Goal: Information Seeking & Learning: Learn about a topic

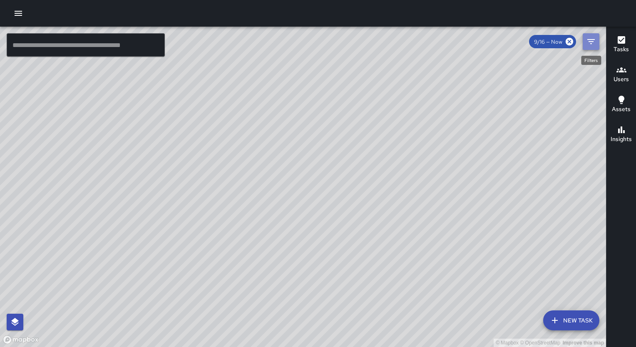
click at [589, 43] on icon "Filters" at bounding box center [591, 42] width 10 height 10
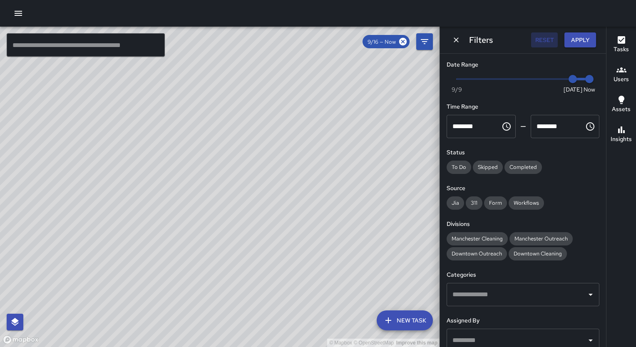
click at [543, 37] on button "Reset" at bounding box center [544, 39] width 27 height 15
type input "*"
drag, startPoint x: 566, startPoint y: 81, endPoint x: 452, endPoint y: 83, distance: 113.7
click at [453, 83] on span "9/9" at bounding box center [457, 79] width 8 height 8
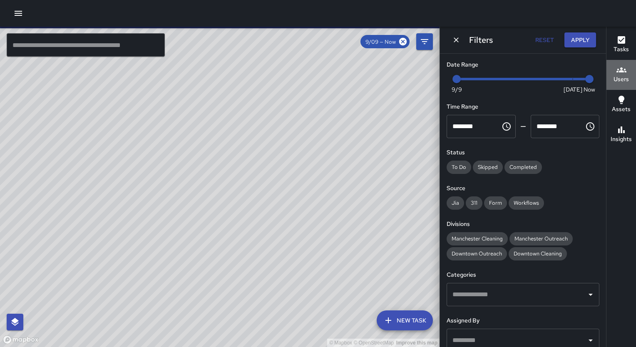
click at [620, 77] on h6 "Users" at bounding box center [621, 79] width 15 height 9
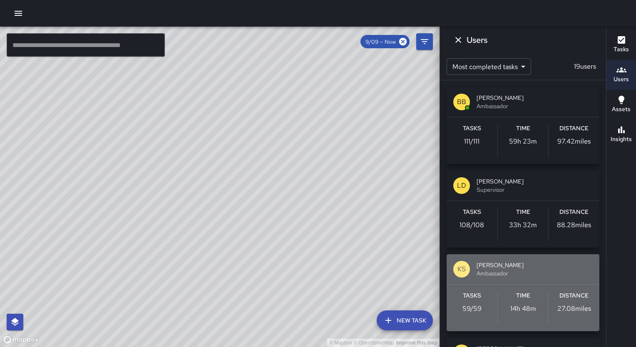
click at [556, 268] on span "[PERSON_NAME]" at bounding box center [535, 265] width 116 height 8
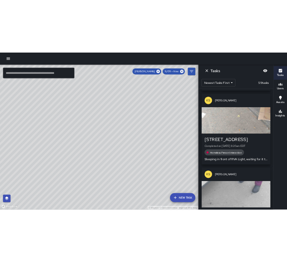
scroll to position [3217, 0]
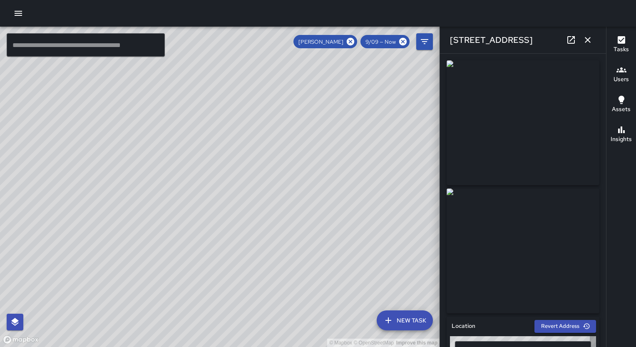
type input "**********"
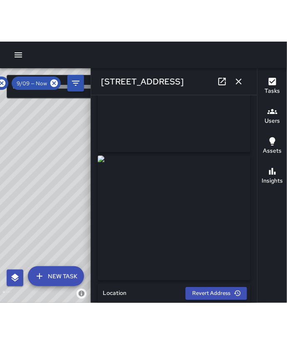
scroll to position [0, 0]
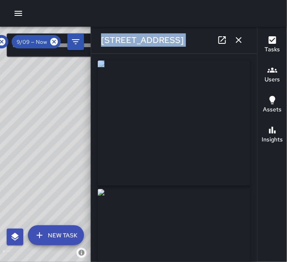
drag, startPoint x: 245, startPoint y: 260, endPoint x: 244, endPoint y: 319, distance: 58.7
click at [244, 262] on html "© Mapbox © OpenStreetMap Improve this map ​ New Task Keith Shelton 9/09 — Now M…" at bounding box center [143, 131] width 287 height 262
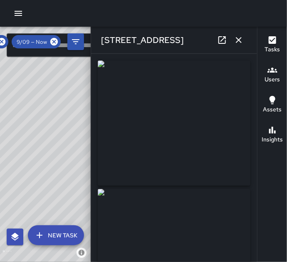
drag, startPoint x: 244, startPoint y: 319, endPoint x: 272, endPoint y: 214, distance: 108.4
click at [272, 214] on div "Tasks Users Assets Insights" at bounding box center [272, 144] width 30 height 235
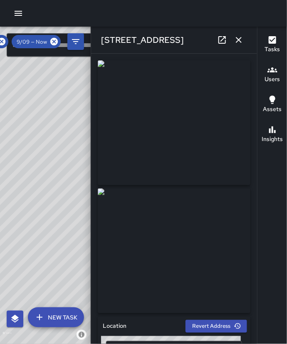
drag, startPoint x: 193, startPoint y: 38, endPoint x: 100, endPoint y: 43, distance: 93.0
click at [100, 43] on div "255 West Main Street" at bounding box center [174, 40] width 166 height 27
copy h6 "255 West Main Street"
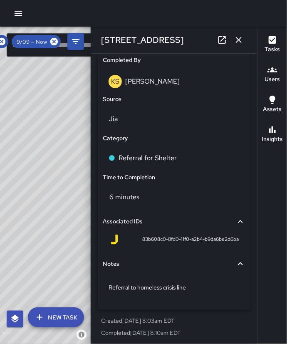
scroll to position [516, 0]
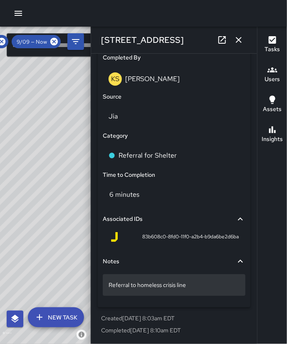
drag, startPoint x: 199, startPoint y: 289, endPoint x: 104, endPoint y: 288, distance: 94.5
click at [104, 288] on div "Referral to homeless crisis line" at bounding box center [174, 285] width 143 height 22
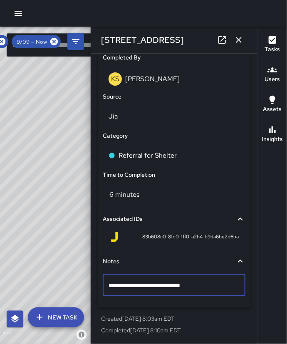
type textarea "**********"
drag, startPoint x: 189, startPoint y: 285, endPoint x: 97, endPoint y: 289, distance: 92.9
click at [97, 289] on div "**********" at bounding box center [174, 69] width 159 height 545
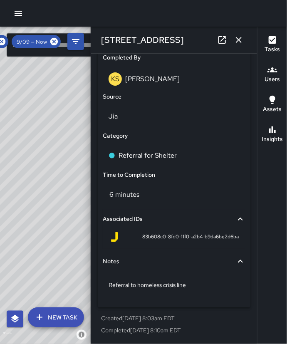
click at [237, 40] on icon "button" at bounding box center [239, 40] width 10 height 10
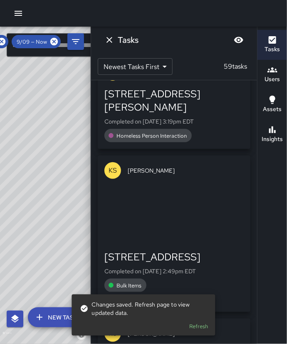
scroll to position [4111, 0]
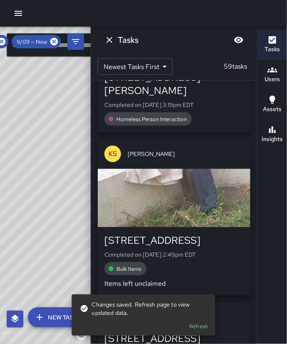
click at [206, 326] on button "Refresh" at bounding box center [199, 327] width 27 height 13
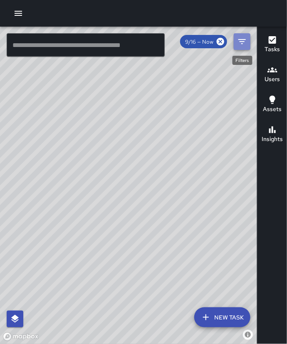
click at [238, 40] on icon "Filters" at bounding box center [242, 42] width 10 height 10
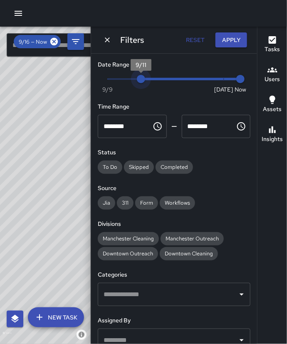
type input "*"
drag, startPoint x: 216, startPoint y: 75, endPoint x: 98, endPoint y: 95, distance: 119.1
click at [98, 95] on div "Now [DATE] [DATE] 8:56 am" at bounding box center [174, 84] width 153 height 23
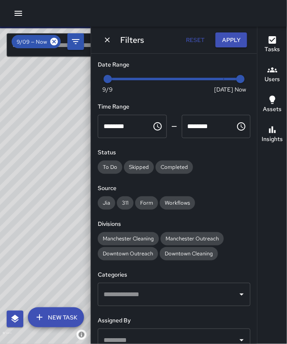
click at [271, 82] on h6 "Users" at bounding box center [272, 79] width 15 height 9
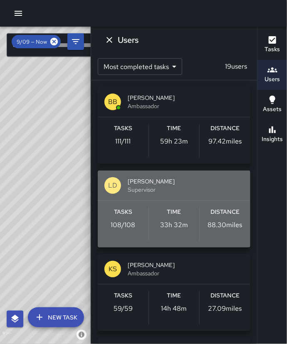
click at [189, 182] on span "[PERSON_NAME]" at bounding box center [186, 181] width 116 height 8
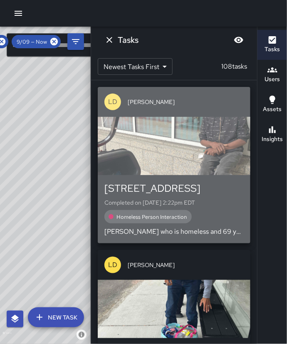
click at [235, 197] on div "[STREET_ADDRESS] Completed on [DATE] 2:22pm EDT Homeless Person Interaction [PE…" at bounding box center [175, 209] width 140 height 55
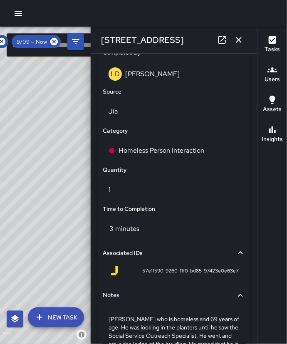
scroll to position [548, 0]
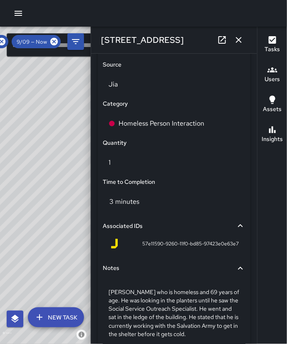
click at [236, 270] on icon at bounding box center [241, 269] width 10 height 10
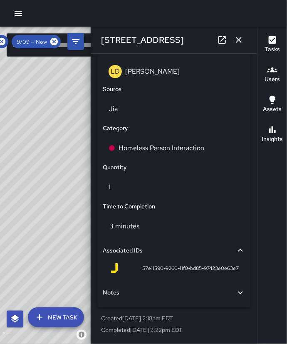
scroll to position [524, 0]
click at [234, 273] on div "57e11590-9260-11f0-bd85-97423e0e63e7" at bounding box center [174, 270] width 143 height 20
click at [236, 294] on icon at bounding box center [241, 293] width 10 height 10
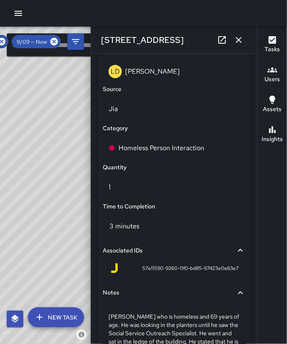
scroll to position [597, 0]
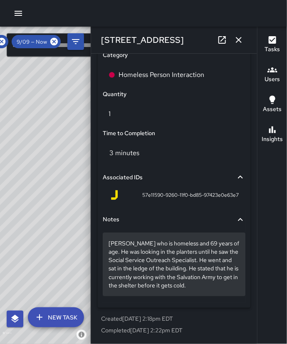
click at [105, 243] on div "[PERSON_NAME] who is homeless and 69 years of age. He was looking in the plante…" at bounding box center [174, 264] width 143 height 63
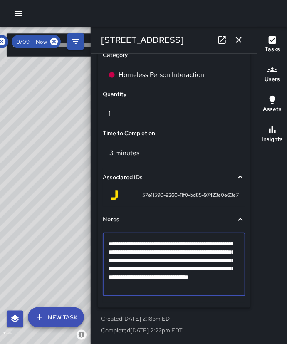
scroll to position [564, 0]
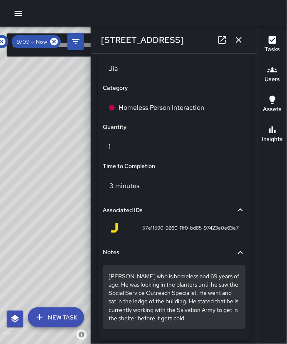
click at [109, 274] on p "[PERSON_NAME] who is homeless and 69 years of age. He was looking in the plante…" at bounding box center [174, 297] width 131 height 50
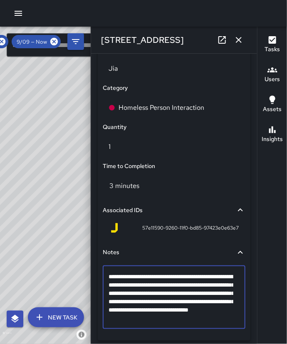
click at [109, 274] on textarea "**********" at bounding box center [171, 298] width 125 height 50
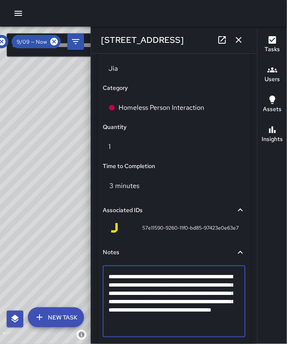
type textarea "**********"
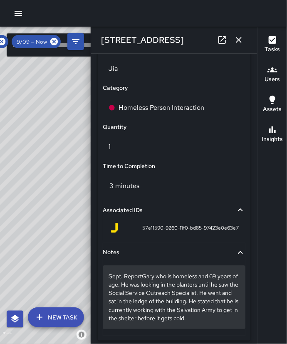
click at [140, 280] on p "Sept. ReportGary who is homeless and 69 years of age. He was looking in the pla…" at bounding box center [174, 297] width 131 height 50
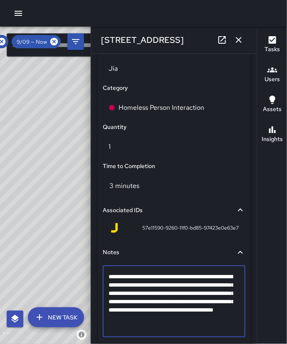
click at [140, 280] on textarea "**********" at bounding box center [171, 302] width 125 height 58
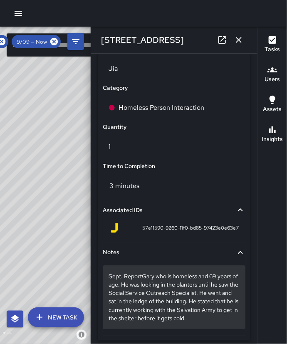
click at [141, 278] on p "Sept. ReportGary who is homeless and 69 years of age. He was looking in the pla…" at bounding box center [174, 297] width 131 height 50
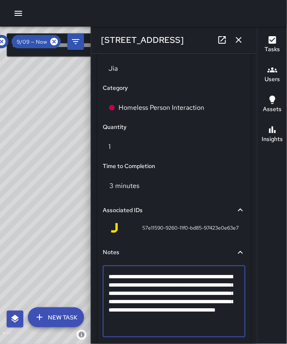
type textarea "**********"
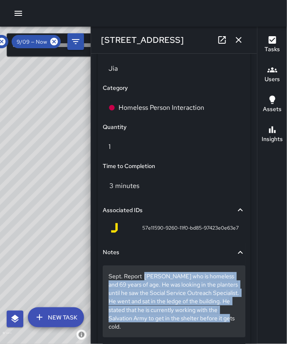
drag, startPoint x: 144, startPoint y: 276, endPoint x: 223, endPoint y: 331, distance: 96.3
click at [223, 331] on div "Sept. Report [PERSON_NAME] who is homeless and 69 years of age. He was looking …" at bounding box center [174, 302] width 143 height 72
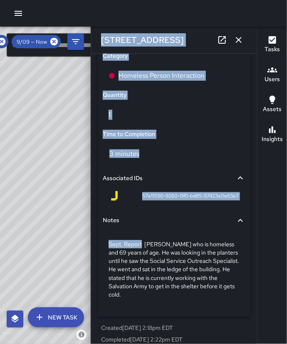
scroll to position [605, 0]
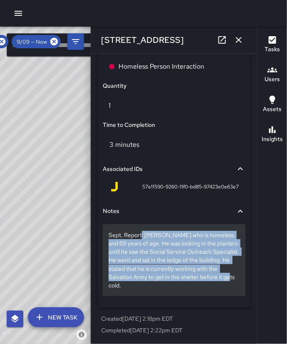
drag, startPoint x: 141, startPoint y: 278, endPoint x: 194, endPoint y: 293, distance: 55.0
click at [194, 293] on div "Sept. Report [PERSON_NAME] who is homeless and 69 years of age. He was looking …" at bounding box center [174, 260] width 143 height 72
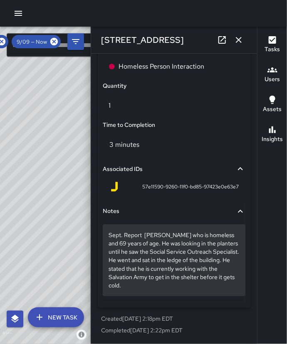
scroll to position [564, 0]
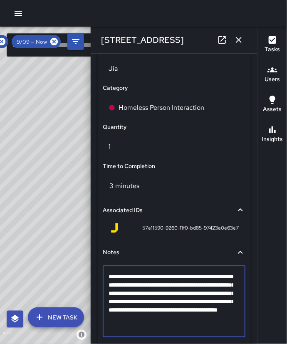
drag, startPoint x: 135, startPoint y: 326, endPoint x: 108, endPoint y: 274, distance: 57.9
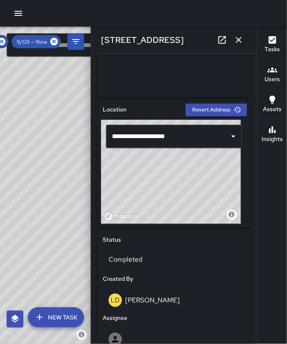
scroll to position [214, 0]
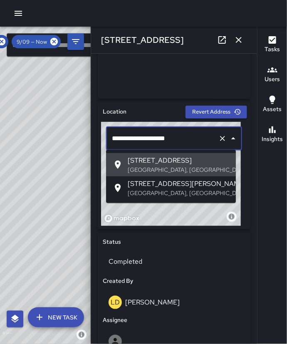
drag, startPoint x: 179, startPoint y: 141, endPoint x: 112, endPoint y: 139, distance: 66.2
click at [112, 139] on input "**********" at bounding box center [162, 139] width 105 height 16
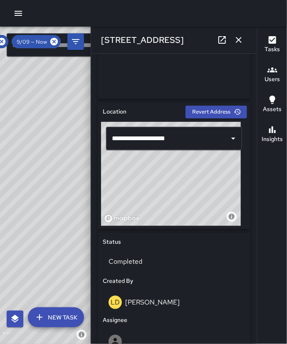
click at [242, 39] on icon "button" at bounding box center [239, 40] width 10 height 10
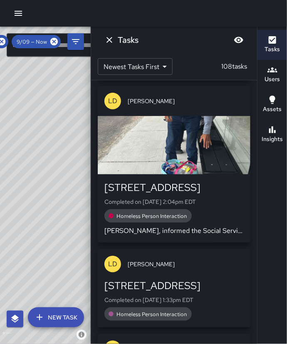
scroll to position [158, 0]
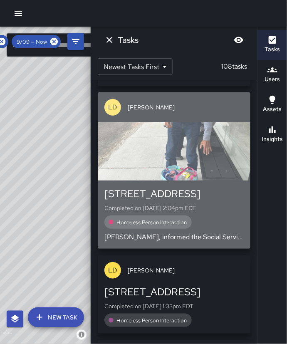
click at [225, 168] on div "button" at bounding box center [174, 151] width 153 height 58
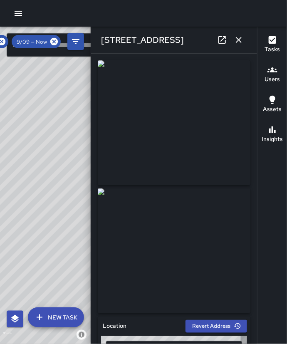
type input "**********"
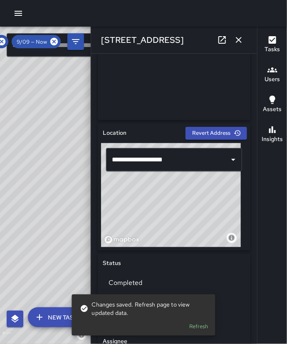
scroll to position [195, 0]
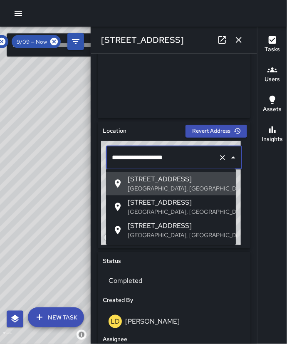
drag, startPoint x: 181, startPoint y: 160, endPoint x: 114, endPoint y: 156, distance: 67.6
click at [114, 156] on input "**********" at bounding box center [162, 158] width 105 height 16
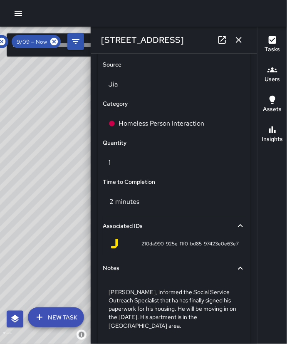
scroll to position [551, 0]
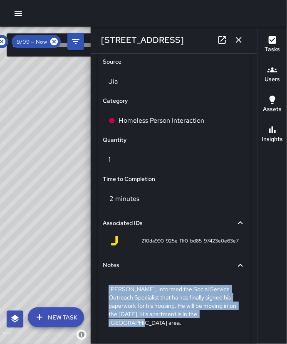
drag, startPoint x: 143, startPoint y: 325, endPoint x: 100, endPoint y: 289, distance: 55.9
click at [100, 289] on div "Status Completed Created By [PERSON_NAME] Assignee Completed By [PERSON_NAME] S…" at bounding box center [174, 121] width 153 height 450
copy p "[PERSON_NAME], informed the Social Service Outreach Specialist that ha has fina…"
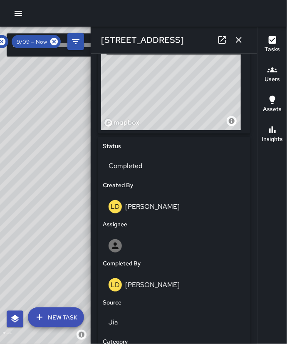
scroll to position [309, 0]
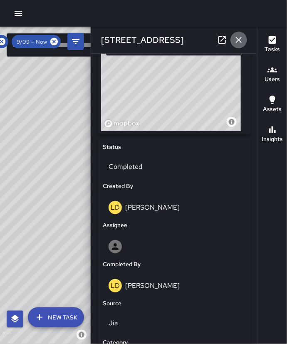
click at [236, 37] on icon "button" at bounding box center [239, 40] width 10 height 10
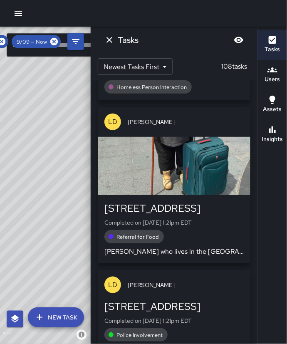
scroll to position [454, 0]
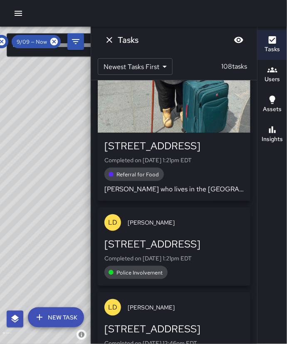
drag, startPoint x: 244, startPoint y: 240, endPoint x: 214, endPoint y: 184, distance: 64.3
click at [214, 184] on div "[STREET_ADDRESS] Completed on [DATE] 1:21pm EDT Referral for Food [PERSON_NAME]…" at bounding box center [175, 167] width 140 height 55
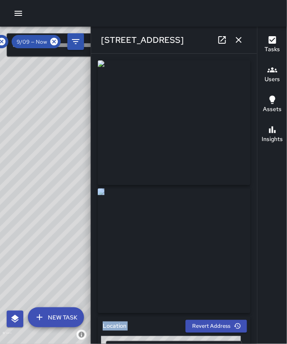
drag, startPoint x: 248, startPoint y: 232, endPoint x: 254, endPoint y: 336, distance: 104.3
click at [254, 336] on div "**********" at bounding box center [174, 199] width 166 height 291
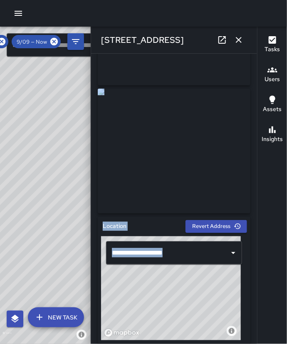
scroll to position [117, 0]
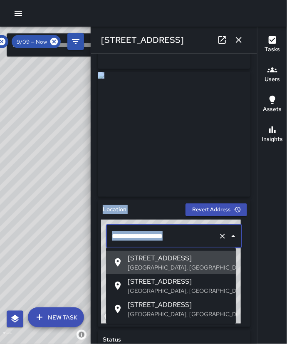
click at [180, 235] on input "**********" at bounding box center [162, 237] width 105 height 16
click at [190, 239] on input "**********" at bounding box center [162, 237] width 105 height 16
drag, startPoint x: 190, startPoint y: 239, endPoint x: 103, endPoint y: 231, distance: 87.0
click at [103, 231] on div "**********" at bounding box center [174, 236] width 146 height 33
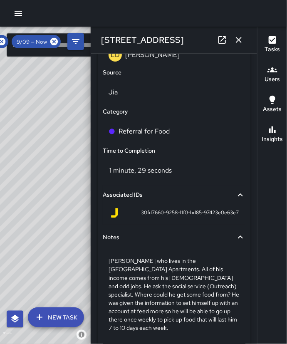
scroll to position [558, 0]
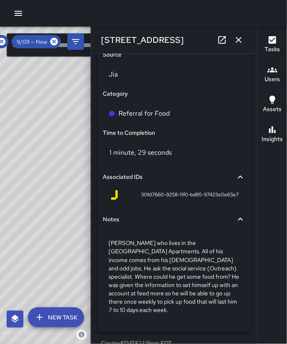
click at [252, 321] on div "**********" at bounding box center [174, 199] width 166 height 291
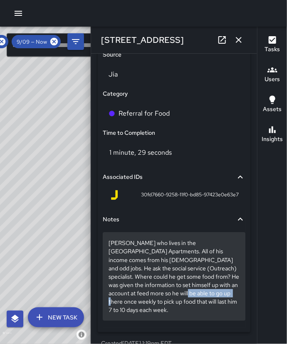
drag, startPoint x: 239, startPoint y: 297, endPoint x: 181, endPoint y: 297, distance: 58.3
click at [181, 297] on div "Notes [PERSON_NAME] who lives in the [GEOGRAPHIC_DATA] Apartments. All of his i…" at bounding box center [174, 269] width 146 height 121
drag, startPoint x: 181, startPoint y: 297, endPoint x: 212, endPoint y: 298, distance: 31.3
click at [212, 298] on p "[PERSON_NAME] who lives in the [GEOGRAPHIC_DATA] Apartments. All of his income …" at bounding box center [174, 276] width 131 height 75
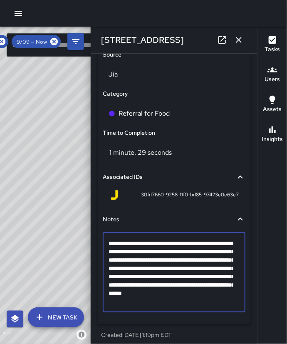
scroll to position [525, 0]
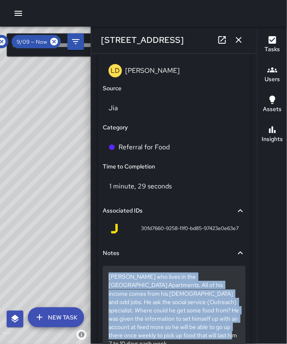
drag, startPoint x: 235, startPoint y: 337, endPoint x: 109, endPoint y: 274, distance: 140.4
click at [150, 301] on p "[PERSON_NAME] who lives in the [GEOGRAPHIC_DATA] Apartments. All of his income …" at bounding box center [174, 310] width 131 height 75
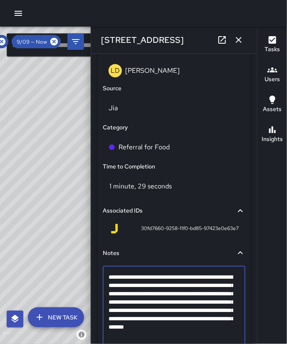
type textarea "**********"
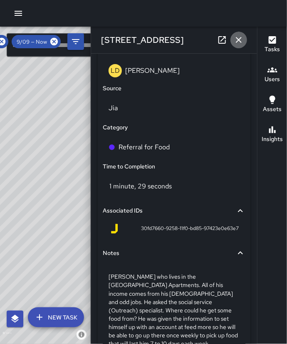
click at [240, 45] on icon "button" at bounding box center [239, 40] width 10 height 10
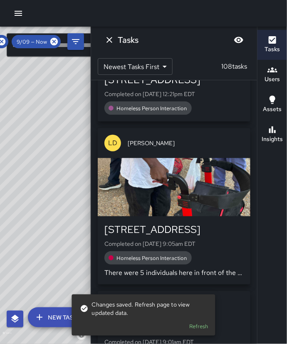
scroll to position [878, 0]
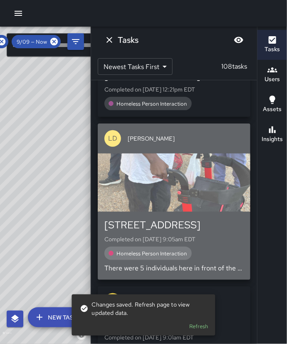
click at [217, 247] on div "Homeless Person Interaction" at bounding box center [175, 253] width 140 height 13
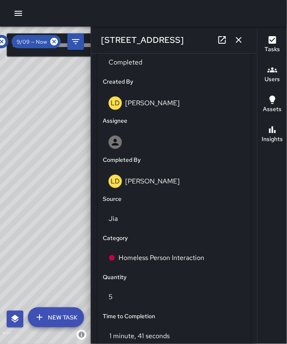
scroll to position [370, 0]
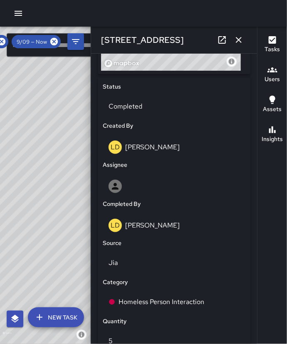
drag, startPoint x: 184, startPoint y: 38, endPoint x: 100, endPoint y: 37, distance: 83.7
click at [100, 37] on div "[STREET_ADDRESS]" at bounding box center [174, 40] width 166 height 27
copy h6 "[STREET_ADDRESS]"
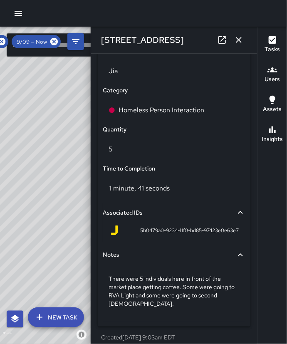
scroll to position [565, 0]
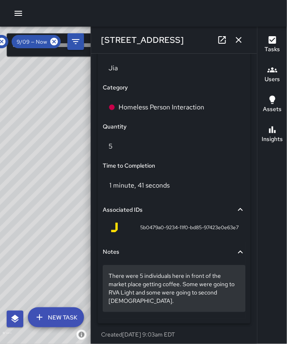
click at [156, 308] on div "There were 5 individuals here in front of the market place getting coffee. Some…" at bounding box center [174, 288] width 143 height 47
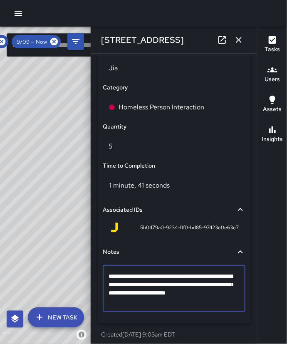
scroll to position [564, 0]
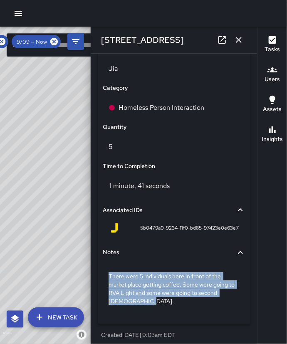
drag, startPoint x: 156, startPoint y: 308, endPoint x: 101, endPoint y: 277, distance: 63.4
copy p "There were 5 individuals here in front of the market place getting coffee. Some…"
click at [238, 40] on icon "button" at bounding box center [239, 40] width 10 height 10
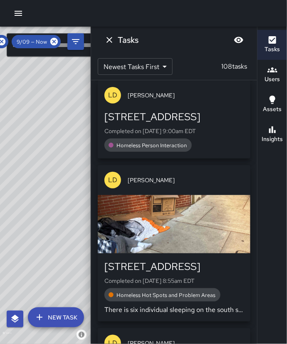
scroll to position [1184, 0]
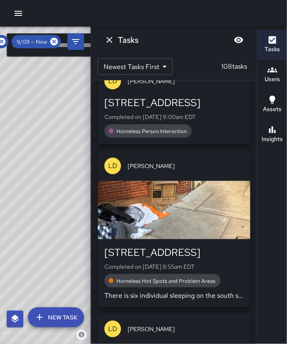
click at [223, 247] on div "[STREET_ADDRESS]" at bounding box center [175, 252] width 140 height 13
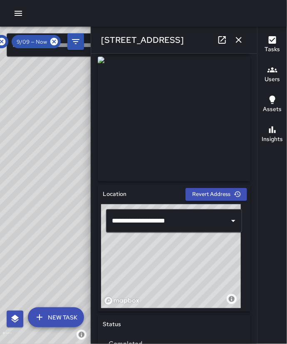
scroll to position [130, 0]
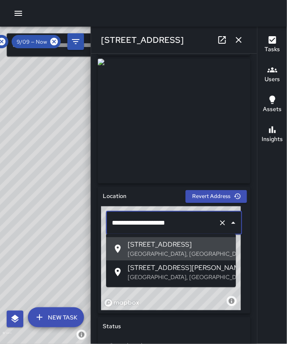
drag, startPoint x: 183, startPoint y: 224, endPoint x: 109, endPoint y: 222, distance: 74.2
click at [109, 222] on div "**********" at bounding box center [174, 223] width 136 height 23
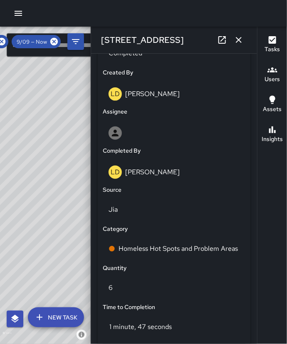
scroll to position [424, 0]
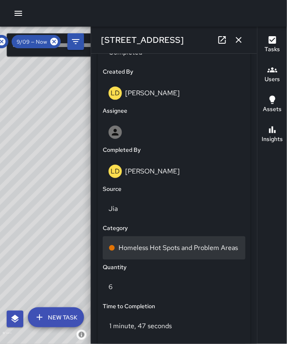
click at [157, 253] on p "Homeless Hot Spots and Problem Areas" at bounding box center [179, 248] width 120 height 10
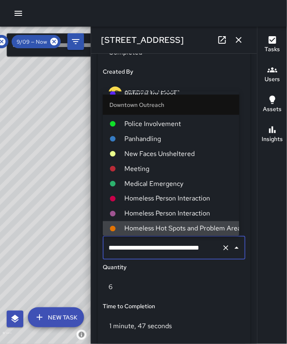
scroll to position [0, 16]
drag, startPoint x: 107, startPoint y: 248, endPoint x: 212, endPoint y: 259, distance: 105.5
click at [212, 259] on div "**********" at bounding box center [174, 248] width 143 height 23
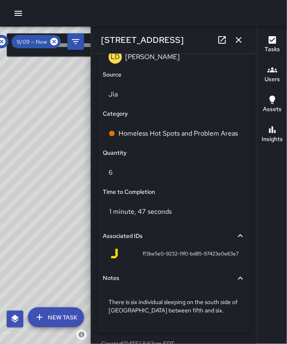
scroll to position [564, 0]
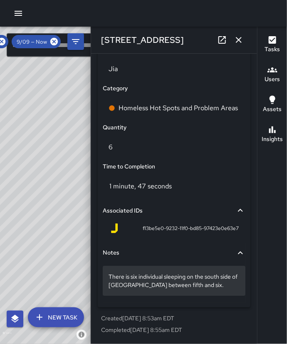
click at [207, 288] on p "There is six individual sleeping on the south side of [GEOGRAPHIC_DATA] between…" at bounding box center [174, 281] width 131 height 17
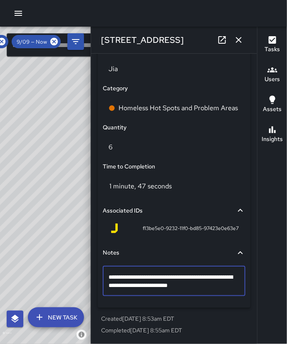
drag, startPoint x: 207, startPoint y: 288, endPoint x: 100, endPoint y: 275, distance: 106.9
click at [100, 275] on div "**********" at bounding box center [174, 95] width 153 height 425
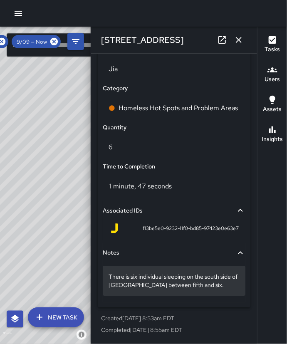
click at [210, 283] on p "There is six individual sleeping on the south side of [GEOGRAPHIC_DATA] between…" at bounding box center [174, 281] width 131 height 17
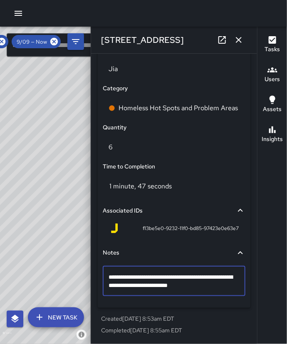
drag, startPoint x: 207, startPoint y: 287, endPoint x: 104, endPoint y: 271, distance: 104.4
type textarea "**********"
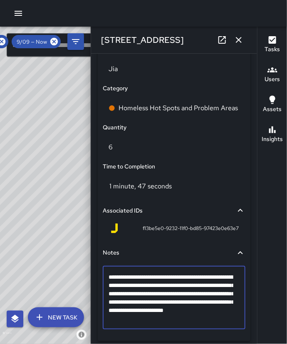
click at [150, 309] on textarea "**********" at bounding box center [171, 298] width 125 height 50
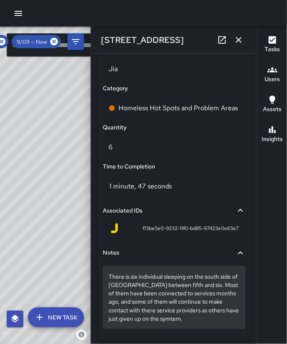
click at [183, 319] on p "There is six individual sleeping on the south side of [GEOGRAPHIC_DATA] between…" at bounding box center [174, 298] width 131 height 50
click at [150, 312] on p "There is six individual sleeping on the south side of [GEOGRAPHIC_DATA] between…" at bounding box center [174, 298] width 131 height 50
click at [151, 313] on p "There is six individual sleeping on the south side of [GEOGRAPHIC_DATA] between…" at bounding box center [174, 298] width 131 height 50
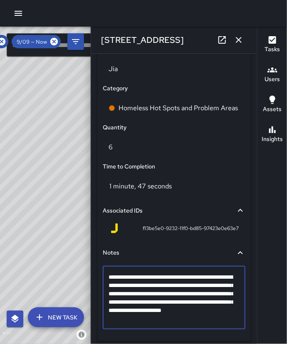
type textarea "**********"
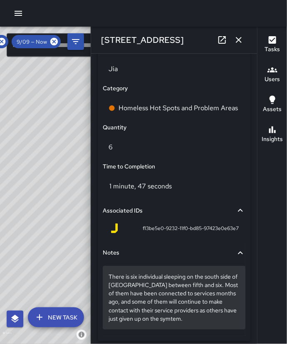
click at [187, 320] on p "There is six individual sleeping on the south side of [GEOGRAPHIC_DATA] between…" at bounding box center [174, 298] width 131 height 50
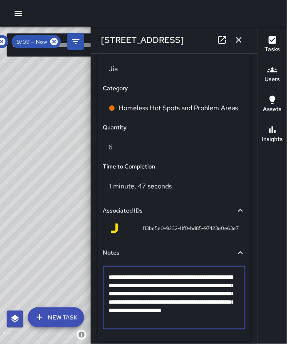
type textarea "**********"
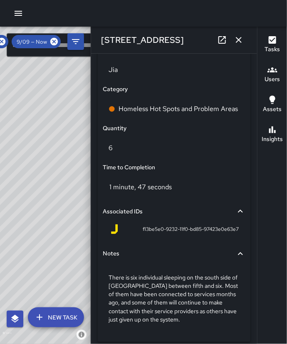
scroll to position [597, 0]
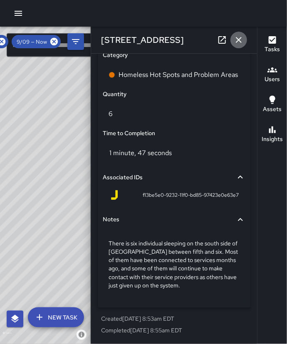
click at [242, 46] on button "button" at bounding box center [239, 40] width 17 height 17
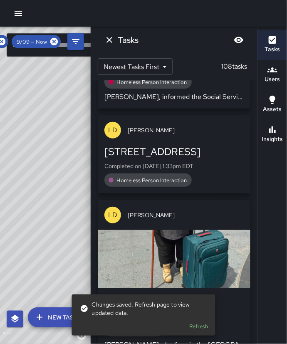
scroll to position [232, 0]
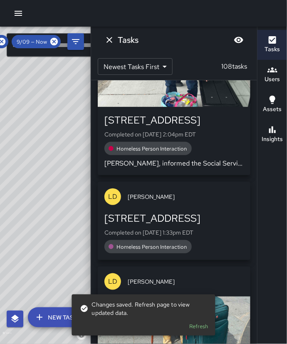
click at [259, 164] on div "Tasks Users Assets Insights" at bounding box center [272, 186] width 30 height 318
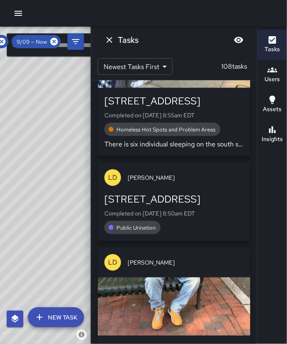
scroll to position [1338, 0]
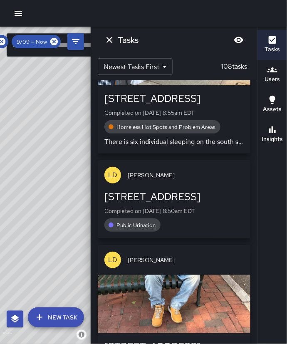
click at [223, 232] on div "[STREET_ADDRESS] Completed on [DATE] 8:50am EDT Public Urination" at bounding box center [174, 214] width 153 height 48
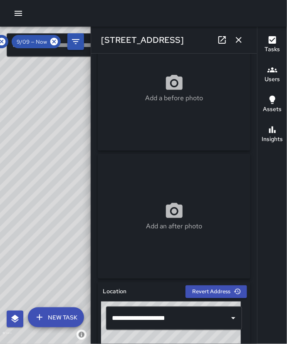
scroll to position [0, 0]
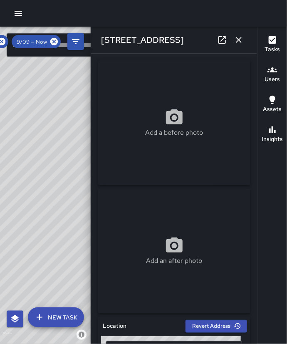
click at [239, 40] on icon "button" at bounding box center [239, 40] width 6 height 6
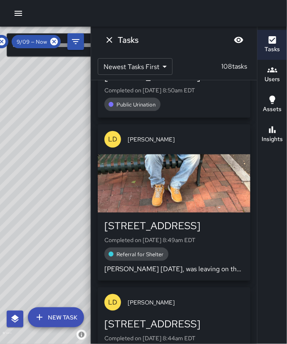
scroll to position [1487, 0]
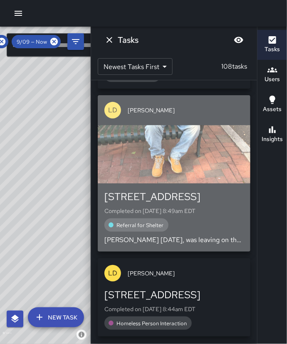
click at [206, 227] on div "Referral for Shelter" at bounding box center [175, 225] width 140 height 13
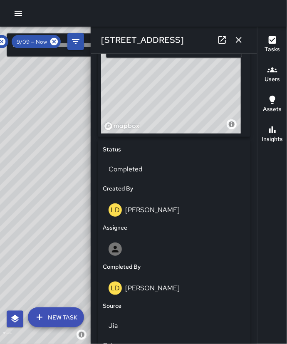
scroll to position [287, 0]
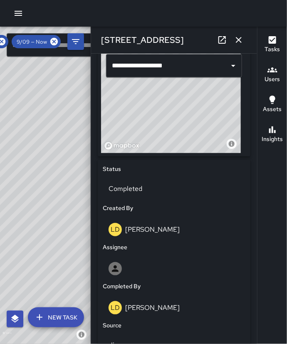
drag, startPoint x: 179, startPoint y: 35, endPoint x: 97, endPoint y: 41, distance: 83.1
click at [97, 41] on div "[STREET_ADDRESS]" at bounding box center [174, 40] width 166 height 27
copy h6 "[STREET_ADDRESS]"
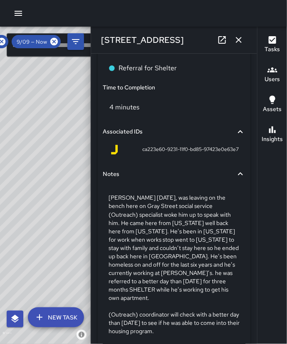
scroll to position [650, 0]
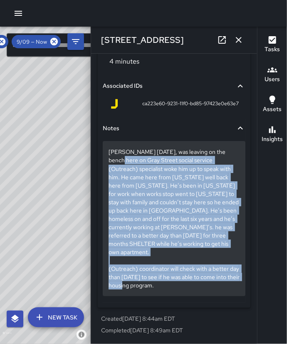
drag, startPoint x: 205, startPoint y: 288, endPoint x: 104, endPoint y: 157, distance: 165.4
click at [104, 157] on div "[PERSON_NAME] [DATE], was leaving on the bench here on Gray Street social servi…" at bounding box center [174, 218] width 143 height 155
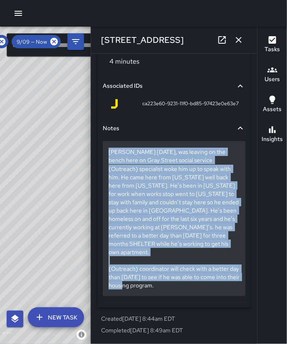
drag, startPoint x: 107, startPoint y: 275, endPoint x: 204, endPoint y: 293, distance: 99.4
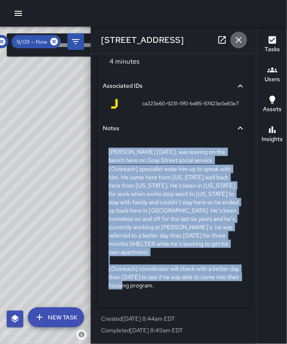
click at [242, 42] on icon "button" at bounding box center [239, 40] width 10 height 10
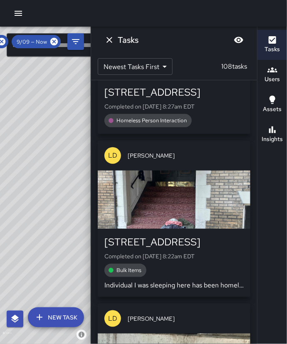
scroll to position [2374, 0]
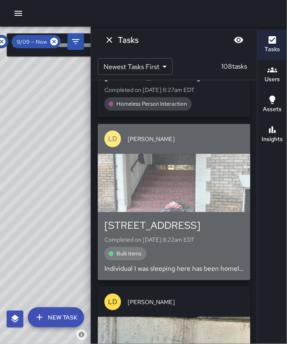
click at [227, 247] on div "Bulk Items" at bounding box center [175, 253] width 140 height 13
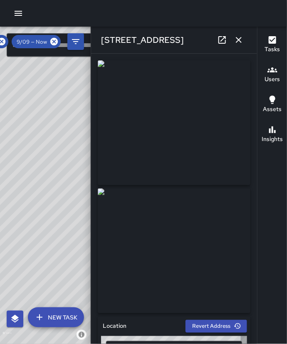
type input "**********"
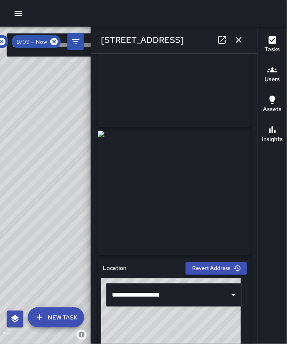
scroll to position [60, 0]
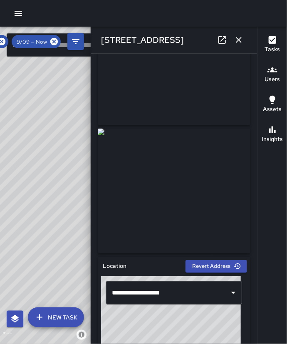
click at [223, 159] on img at bounding box center [174, 191] width 153 height 125
drag, startPoint x: 223, startPoint y: 159, endPoint x: 196, endPoint y: 162, distance: 26.8
click at [196, 162] on img at bounding box center [174, 191] width 153 height 125
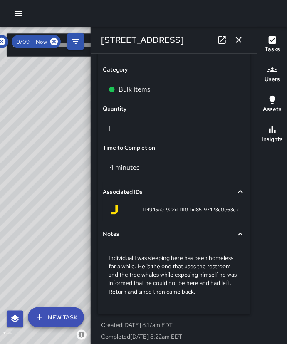
scroll to position [597, 0]
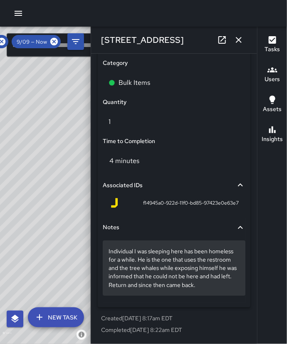
click at [152, 284] on p "Individual I was sleeping here has been homeless for a while. He is the one tha…" at bounding box center [174, 268] width 131 height 42
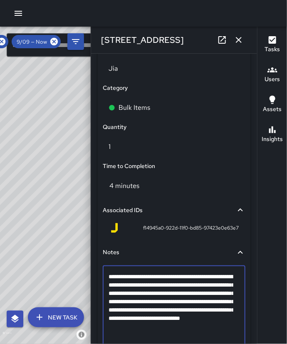
type textarea "**********"
drag, startPoint x: 159, startPoint y: 333, endPoint x: 100, endPoint y: 276, distance: 82.5
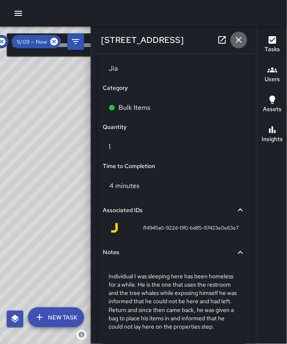
click at [239, 42] on icon "button" at bounding box center [239, 40] width 10 height 10
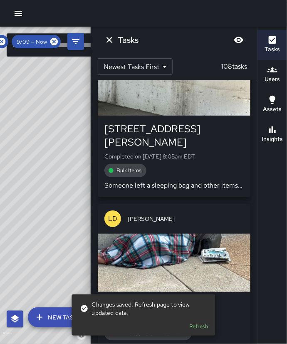
scroll to position [2667, 0]
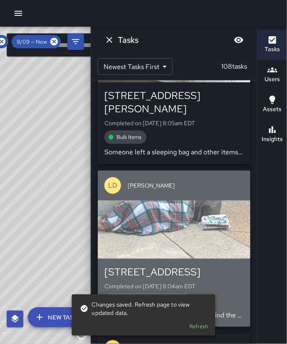
click at [212, 235] on div "button" at bounding box center [174, 230] width 153 height 58
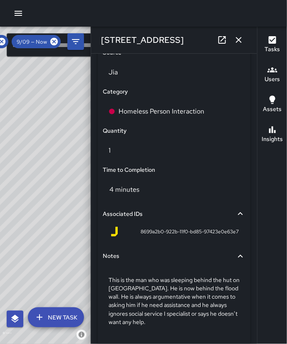
scroll to position [597, 0]
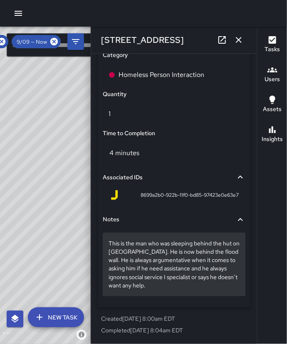
click at [188, 295] on div "This is the man who was sleeping behind the hut on [GEOGRAPHIC_DATA]. He is now…" at bounding box center [174, 264] width 143 height 63
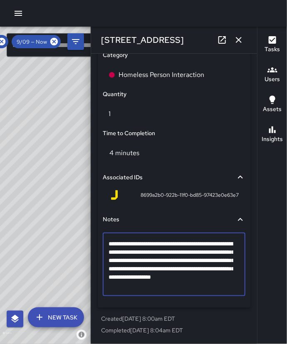
scroll to position [564, 0]
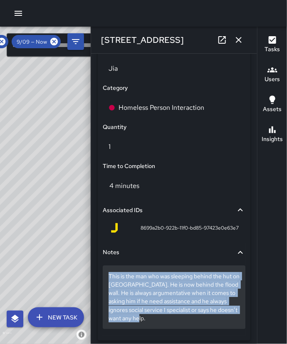
drag, startPoint x: 179, startPoint y: 323, endPoint x: 105, endPoint y: 276, distance: 87.6
copy p "This is the man who was sleeping behind the hut on [GEOGRAPHIC_DATA]. He is now…"
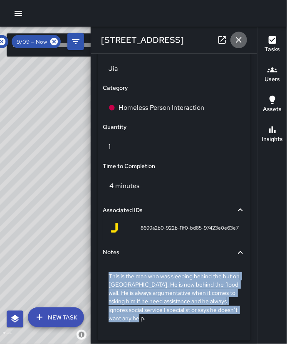
click at [240, 39] on icon "button" at bounding box center [239, 40] width 6 height 6
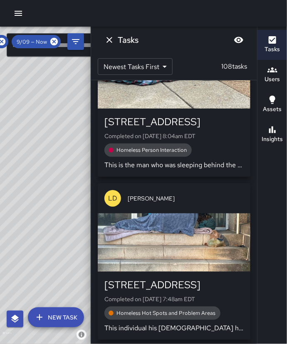
scroll to position [2867, 0]
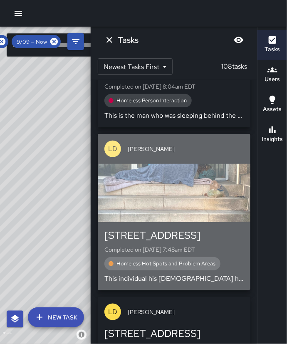
click at [231, 241] on div "[STREET_ADDRESS] Completed on [DATE] 7:48am EDT Homeless Hot Spots and Problem …" at bounding box center [175, 256] width 140 height 55
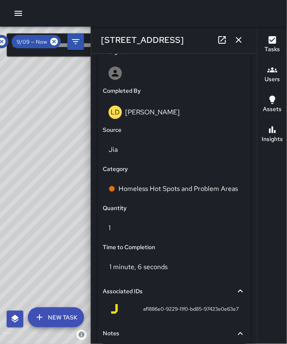
scroll to position [486, 0]
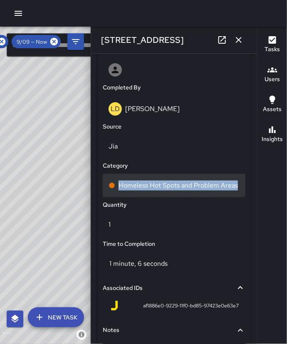
drag, startPoint x: 140, startPoint y: 195, endPoint x: 120, endPoint y: 186, distance: 21.8
click at [120, 186] on p "Homeless Hot Spots and Problem Areas" at bounding box center [179, 186] width 120 height 10
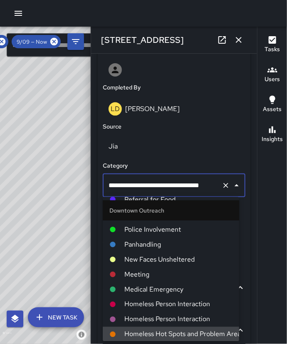
scroll to position [0, 16]
drag, startPoint x: 108, startPoint y: 184, endPoint x: 210, endPoint y: 191, distance: 102.2
click at [210, 191] on input "**********" at bounding box center [160, 186] width 106 height 16
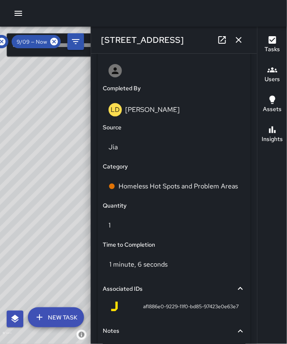
scroll to position [605, 0]
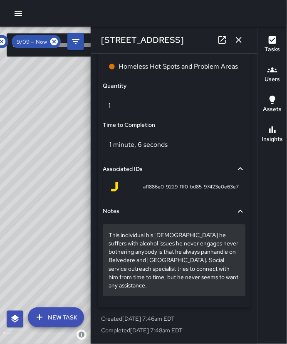
click at [176, 285] on p "This individual his [DEMOGRAPHIC_DATA] he suffers with alcohol issues he never …" at bounding box center [174, 260] width 131 height 58
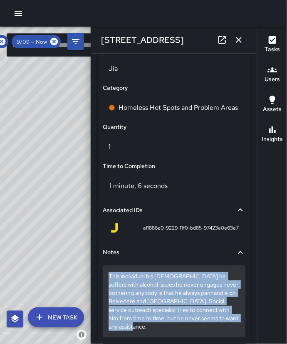
drag, startPoint x: 160, startPoint y: 331, endPoint x: 106, endPoint y: 280, distance: 73.9
copy p "This individual his [DEMOGRAPHIC_DATA] he suffers with alcohol issues he never …"
click at [213, 306] on p "This individual his [DEMOGRAPHIC_DATA] he suffers with alcohol issues he never …" at bounding box center [174, 301] width 131 height 58
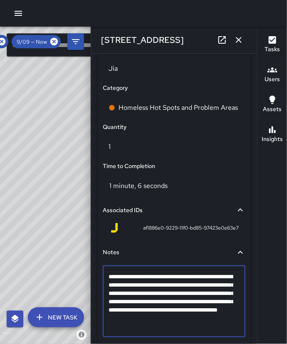
click at [228, 296] on textarea "**********" at bounding box center [171, 302] width 125 height 58
type textarea "**********"
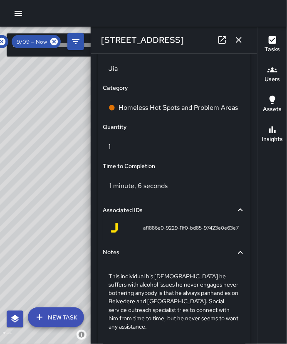
click at [239, 35] on icon "button" at bounding box center [239, 40] width 10 height 10
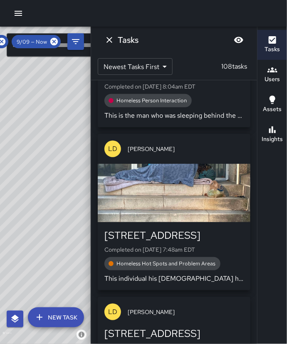
click at [239, 35] on div "Tasks Newest Tasks First * ​ 108 tasks [PERSON_NAME] [STREET_ADDRESS] Completed…" at bounding box center [174, 186] width 167 height 318
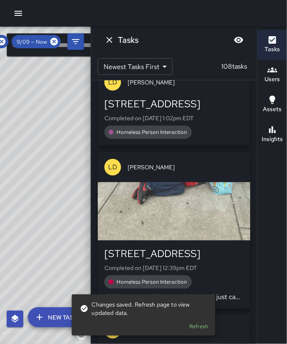
scroll to position [3102, 0]
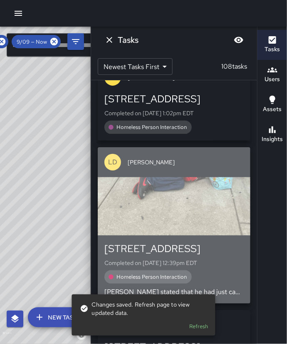
click at [224, 271] on div "Homeless Person Interaction" at bounding box center [175, 277] width 140 height 13
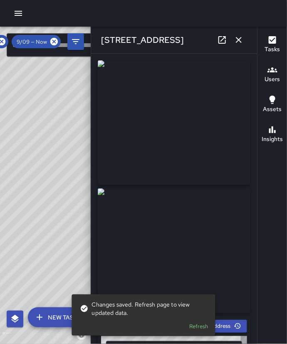
type input "**********"
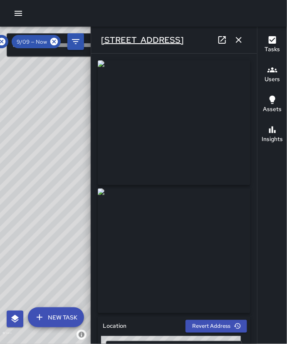
drag, startPoint x: 183, startPoint y: 40, endPoint x: 102, endPoint y: 36, distance: 80.9
click at [102, 36] on div "[STREET_ADDRESS]" at bounding box center [174, 40] width 166 height 27
copy h6 "[STREET_ADDRESS]"
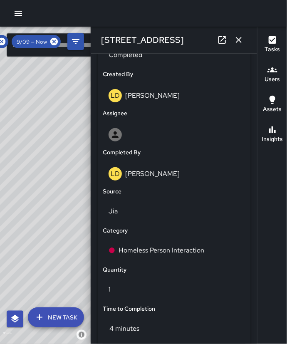
scroll to position [422, 0]
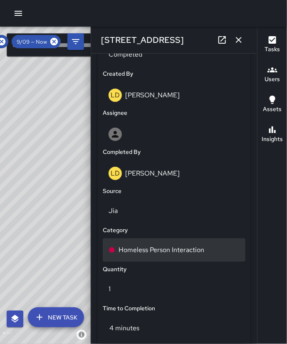
click at [205, 250] on div "Homeless Person Interaction" at bounding box center [174, 250] width 131 height 10
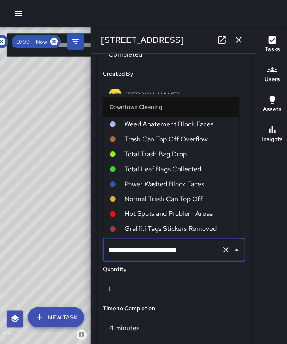
scroll to position [228, 0]
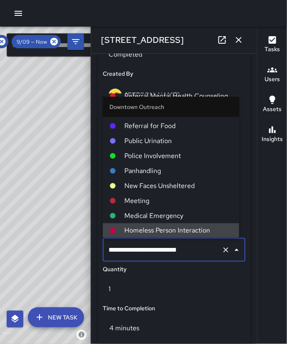
drag, startPoint x: 205, startPoint y: 250, endPoint x: 108, endPoint y: 247, distance: 97.1
click at [108, 247] on input "**********" at bounding box center [163, 250] width 112 height 16
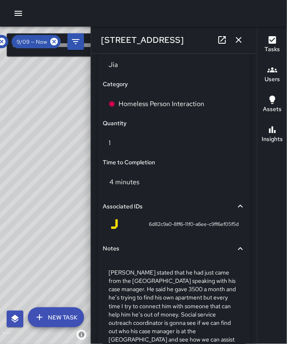
scroll to position [622, 0]
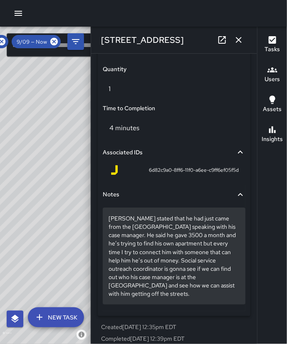
click at [230, 289] on div "[PERSON_NAME] stated that he had just came from the [GEOGRAPHIC_DATA] speaking …" at bounding box center [174, 256] width 143 height 97
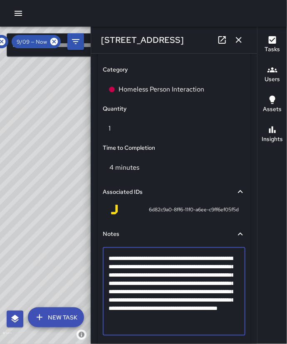
scroll to position [623, 0]
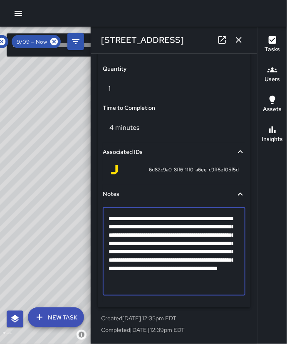
drag, startPoint x: 109, startPoint y: 275, endPoint x: 226, endPoint y: 286, distance: 117.9
click at [226, 286] on textarea "**********" at bounding box center [171, 251] width 125 height 75
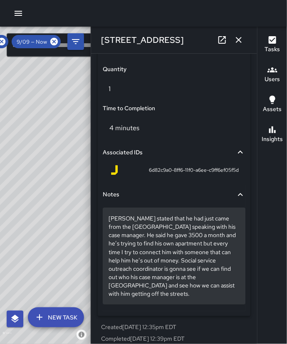
click at [216, 291] on div "[PERSON_NAME] stated that he had just came from the [GEOGRAPHIC_DATA] speaking …" at bounding box center [174, 256] width 143 height 97
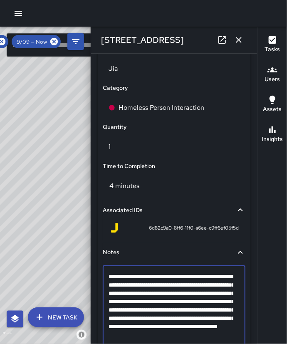
type textarea "**********"
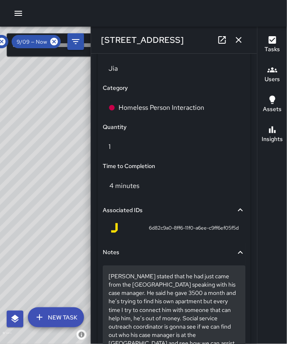
click at [128, 328] on p "[PERSON_NAME] stated that he had just came from the [GEOGRAPHIC_DATA] speaking …" at bounding box center [174, 313] width 131 height 83
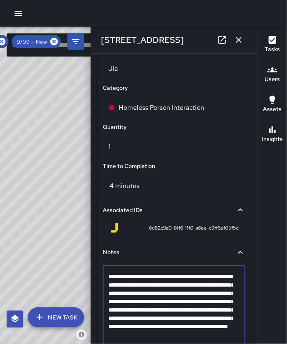
type textarea "**********"
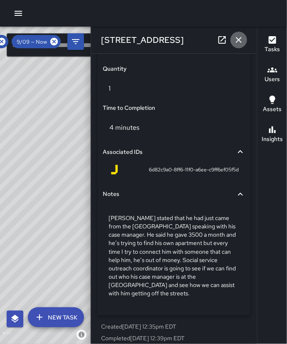
scroll to position [622, 0]
drag, startPoint x: 242, startPoint y: 32, endPoint x: 254, endPoint y: 63, distance: 33.5
click at [254, 63] on div "**********" at bounding box center [174, 172] width 167 height 344
click at [241, 42] on icon "button" at bounding box center [239, 40] width 10 height 10
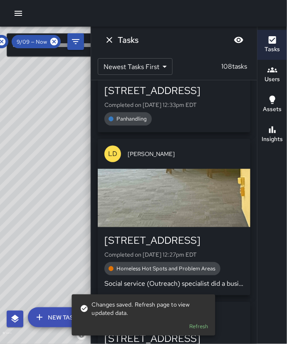
scroll to position [3353, 0]
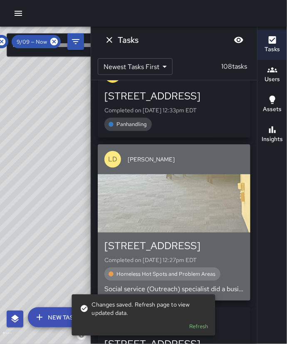
click at [230, 268] on div "Homeless Hot Spots and Problem Areas" at bounding box center [175, 274] width 140 height 13
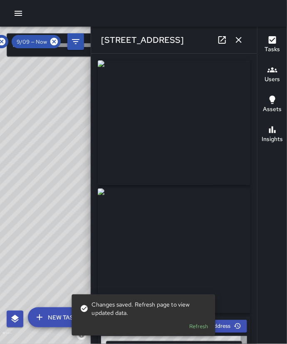
type input "**********"
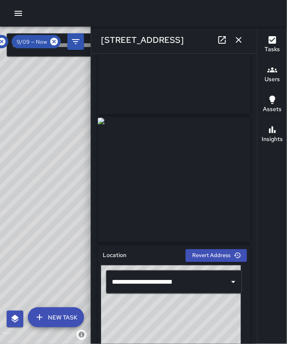
scroll to position [0, 0]
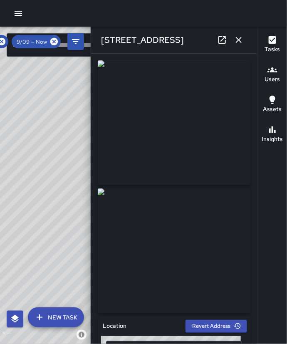
click at [196, 43] on div "[STREET_ADDRESS]" at bounding box center [174, 40] width 166 height 27
click at [195, 38] on div "[STREET_ADDRESS]" at bounding box center [174, 40] width 166 height 27
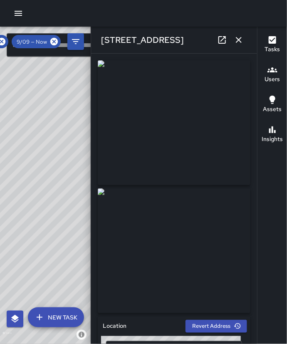
click at [195, 38] on div "[STREET_ADDRESS]" at bounding box center [174, 40] width 166 height 27
click at [175, 36] on h6 "[STREET_ADDRESS]" at bounding box center [142, 39] width 83 height 13
drag, startPoint x: 191, startPoint y: 40, endPoint x: 101, endPoint y: 37, distance: 90.4
click at [101, 37] on div "[STREET_ADDRESS]" at bounding box center [174, 40] width 166 height 27
copy h6 "[STREET_ADDRESS]"
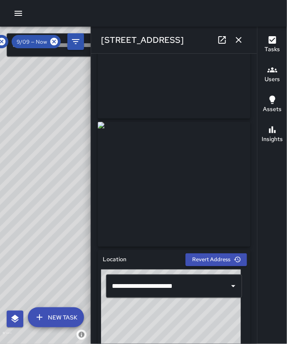
scroll to position [83, 0]
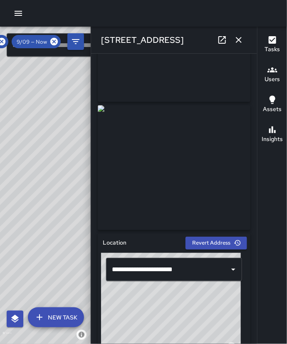
click at [248, 337] on div "**********" at bounding box center [174, 199] width 166 height 291
click at [252, 336] on div "**********" at bounding box center [174, 199] width 166 height 291
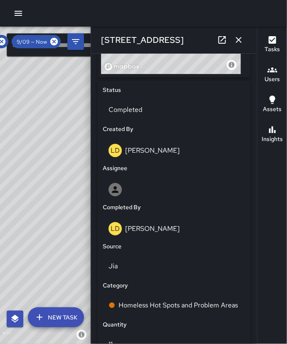
scroll to position [383, 0]
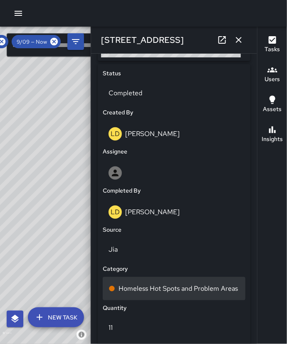
click at [204, 294] on p "Homeless Hot Spots and Problem Areas" at bounding box center [179, 289] width 120 height 10
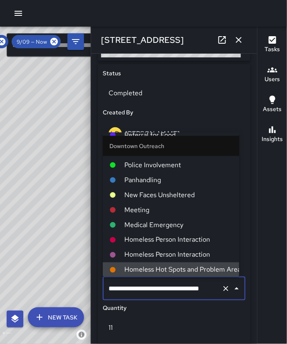
scroll to position [0, 16]
drag, startPoint x: 108, startPoint y: 289, endPoint x: 213, endPoint y: 299, distance: 105.5
click at [213, 299] on div "**********" at bounding box center [174, 288] width 143 height 23
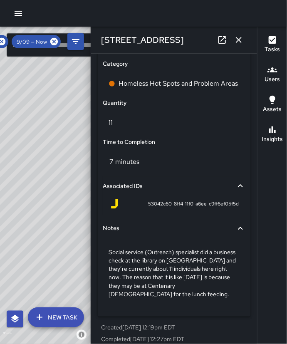
scroll to position [597, 0]
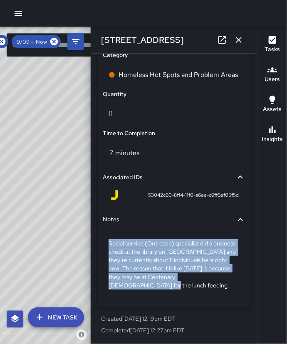
drag, startPoint x: 135, startPoint y: 289, endPoint x: 103, endPoint y: 239, distance: 59.4
click at [103, 239] on div "Social service (Outreach) specialist did a business check at the library on [GE…" at bounding box center [174, 264] width 143 height 63
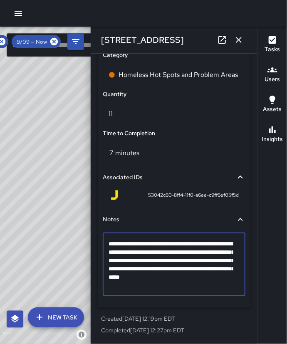
scroll to position [564, 0]
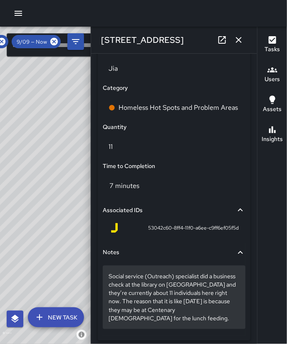
click at [148, 320] on p "Social service (Outreach) specialist did a business check at the library on [GE…" at bounding box center [174, 297] width 131 height 50
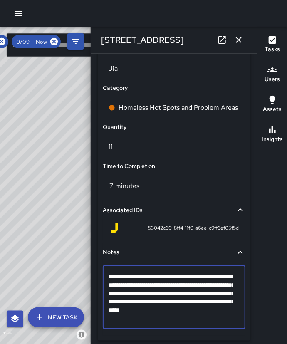
drag, startPoint x: 143, startPoint y: 320, endPoint x: 107, endPoint y: 276, distance: 57.1
click at [107, 276] on div "**********" at bounding box center [174, 298] width 143 height 64
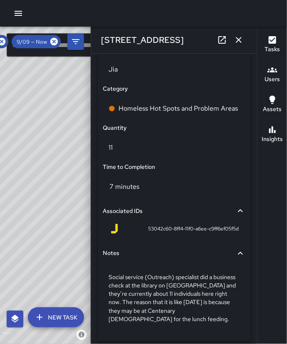
scroll to position [597, 0]
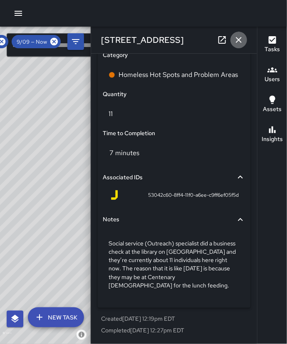
click at [240, 43] on icon "button" at bounding box center [239, 40] width 10 height 10
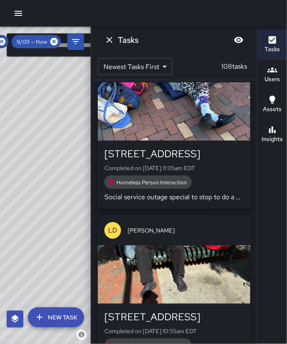
scroll to position [3896, 0]
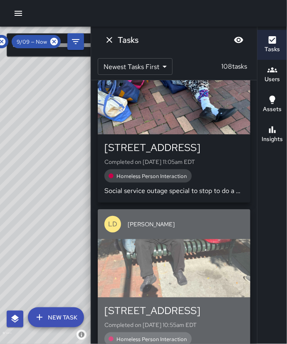
click at [220, 252] on div "button" at bounding box center [174, 268] width 153 height 58
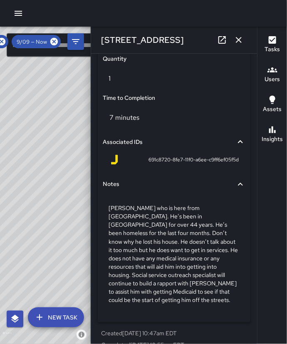
scroll to position [633, 0]
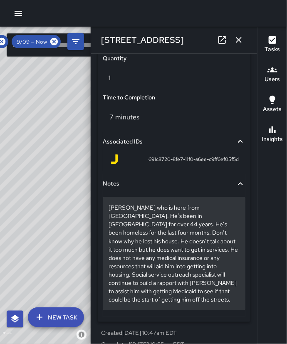
click at [214, 295] on p "[PERSON_NAME] who is here from [GEOGRAPHIC_DATA]. He’s been in [GEOGRAPHIC_DATA…" at bounding box center [174, 254] width 131 height 100
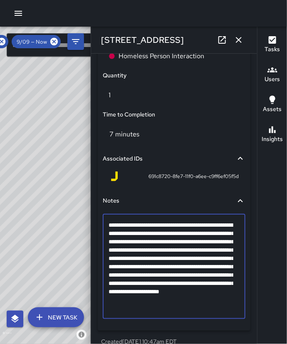
scroll to position [639, 0]
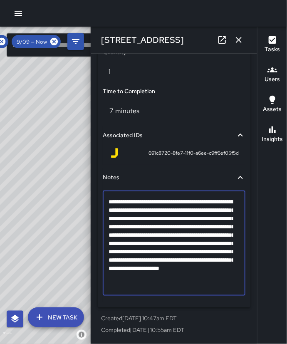
drag, startPoint x: 108, startPoint y: 276, endPoint x: 224, endPoint y: 286, distance: 115.7
click at [224, 286] on textarea "**********" at bounding box center [171, 244] width 125 height 92
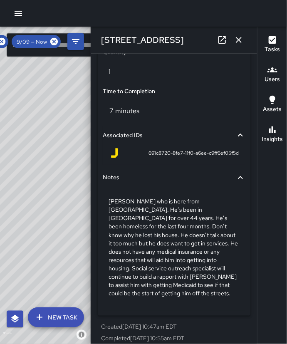
scroll to position [639, 0]
click at [239, 43] on icon "button" at bounding box center [239, 40] width 10 height 10
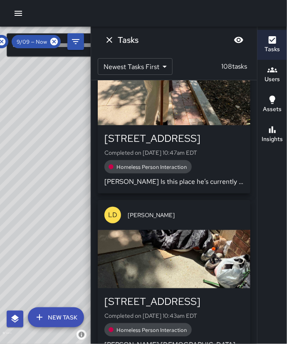
scroll to position [4238, 0]
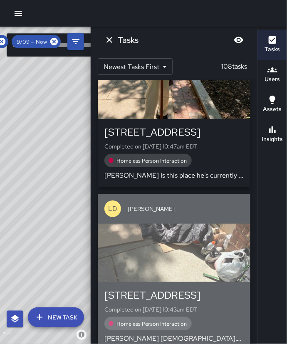
click at [224, 317] on div "Homeless Person Interaction" at bounding box center [175, 323] width 140 height 13
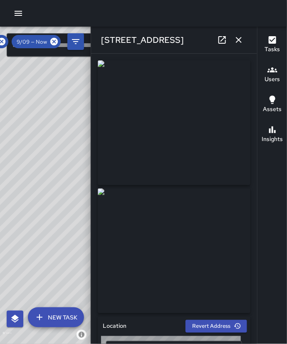
type input "**********"
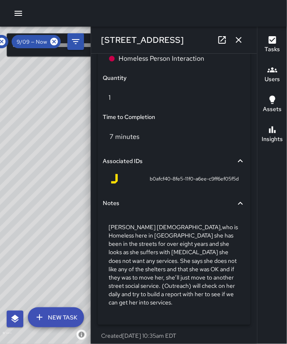
scroll to position [630, 0]
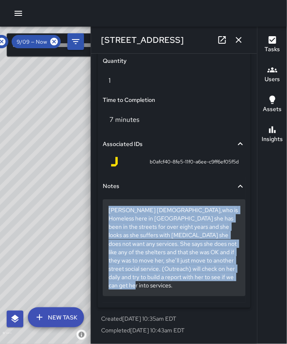
drag, startPoint x: 160, startPoint y: 289, endPoint x: 109, endPoint y: 209, distance: 94.6
click at [109, 209] on p "[PERSON_NAME] [DEMOGRAPHIC_DATA],who is Homeless here in [GEOGRAPHIC_DATA] she …" at bounding box center [174, 247] width 131 height 83
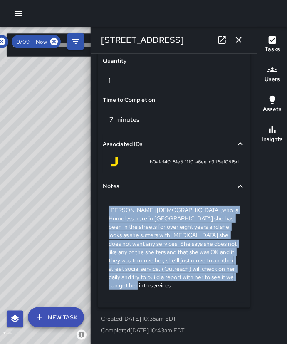
drag, startPoint x: 108, startPoint y: 278, endPoint x: 203, endPoint y: 302, distance: 97.7
copy p "[PERSON_NAME] [DEMOGRAPHIC_DATA],who is Homeless here in [GEOGRAPHIC_DATA] she …"
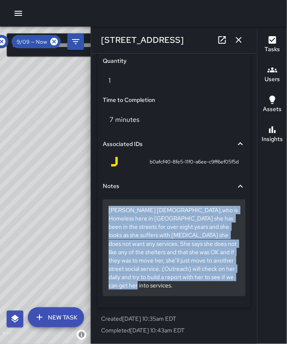
click at [180, 289] on div "[PERSON_NAME] [DEMOGRAPHIC_DATA],who is Homeless here in [GEOGRAPHIC_DATA] she …" at bounding box center [174, 247] width 143 height 97
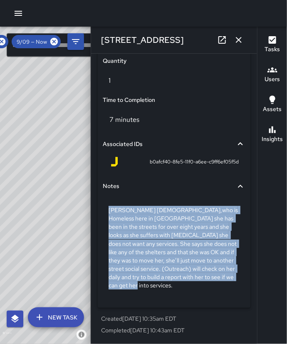
drag, startPoint x: 107, startPoint y: 273, endPoint x: 206, endPoint y: 298, distance: 102.7
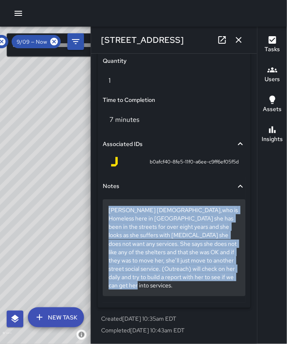
drag, startPoint x: 206, startPoint y: 298, endPoint x: 199, endPoint y: 283, distance: 16.8
click at [199, 283] on p "[PERSON_NAME] [DEMOGRAPHIC_DATA],who is Homeless here in [GEOGRAPHIC_DATA] she …" at bounding box center [174, 247] width 131 height 83
drag, startPoint x: 108, startPoint y: 279, endPoint x: 199, endPoint y: 296, distance: 92.4
click at [199, 296] on div "[PERSON_NAME] [DEMOGRAPHIC_DATA],who is Homeless here in [GEOGRAPHIC_DATA] she …" at bounding box center [174, 247] width 143 height 97
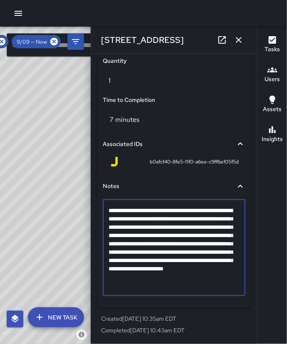
scroll to position [564, 0]
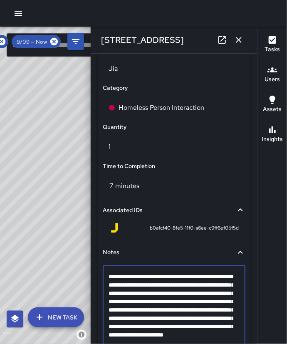
click at [199, 296] on textarea "**********" at bounding box center [171, 314] width 125 height 83
click at [200, 317] on textarea "**********" at bounding box center [171, 314] width 125 height 83
type textarea "**********"
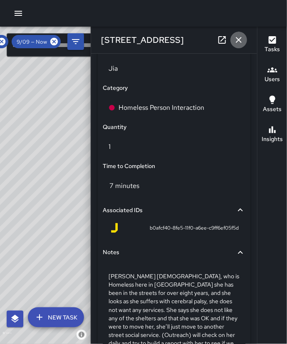
click at [236, 43] on icon "button" at bounding box center [239, 40] width 10 height 10
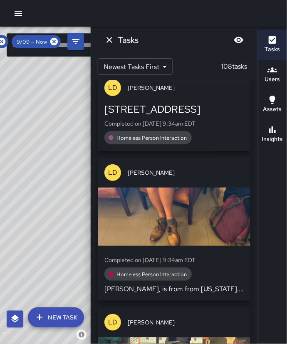
scroll to position [4954, 0]
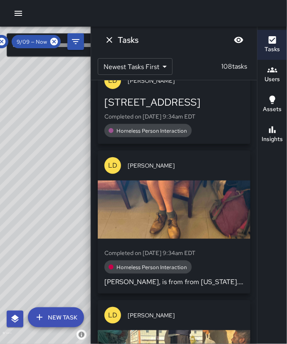
click at [232, 261] on div "Homeless Person Interaction" at bounding box center [175, 267] width 140 height 13
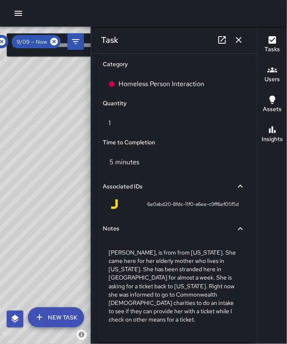
scroll to position [622, 0]
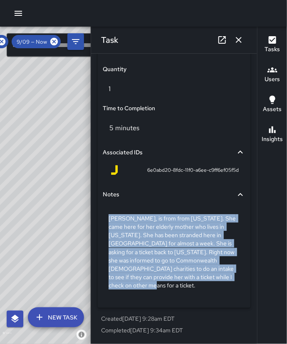
drag, startPoint x: 165, startPoint y: 289, endPoint x: 109, endPoint y: 218, distance: 91.0
click at [109, 218] on p "[PERSON_NAME], is from from [US_STATE]. She came here for her elderly mother wh…" at bounding box center [174, 251] width 131 height 75
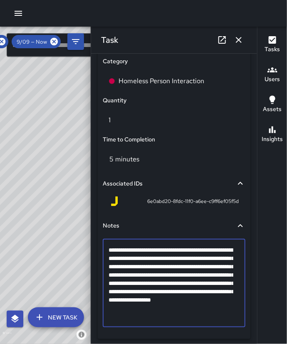
scroll to position [593, 0]
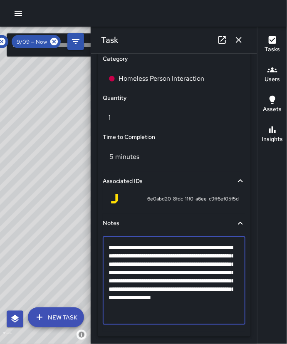
drag, startPoint x: 110, startPoint y: 274, endPoint x: 202, endPoint y: 319, distance: 102.1
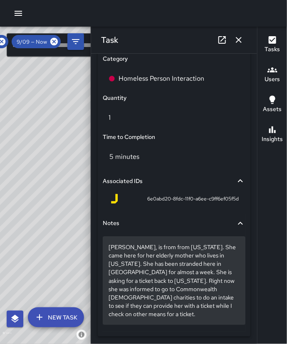
click at [183, 249] on p "[PERSON_NAME], is from from [US_STATE]. She came here for her elderly mother wh…" at bounding box center [174, 280] width 131 height 75
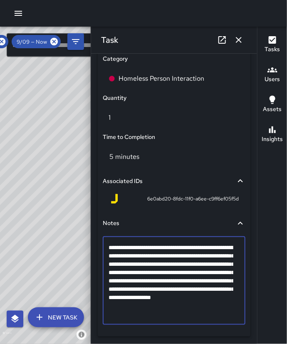
scroll to position [564, 0]
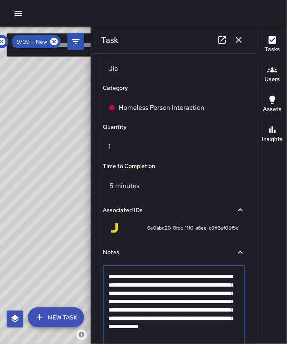
type textarea "**********"
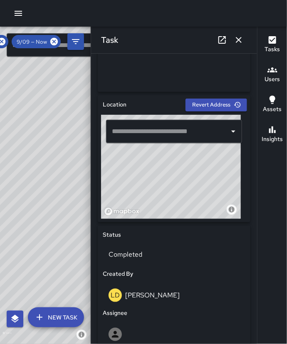
scroll to position [227, 0]
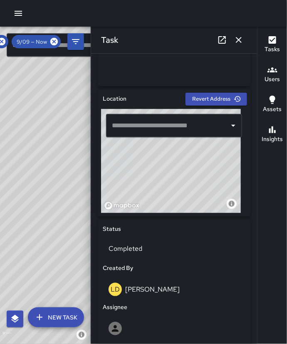
click at [229, 128] on icon "Open" at bounding box center [234, 126] width 10 height 10
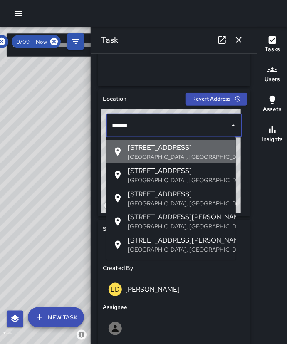
click at [169, 156] on p "[GEOGRAPHIC_DATA], [GEOGRAPHIC_DATA], [GEOGRAPHIC_DATA]" at bounding box center [179, 157] width 102 height 8
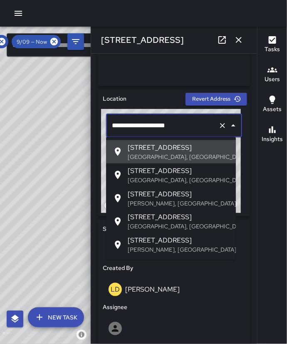
drag, startPoint x: 182, startPoint y: 124, endPoint x: 110, endPoint y: 125, distance: 71.6
click at [110, 125] on input "**********" at bounding box center [162, 126] width 105 height 16
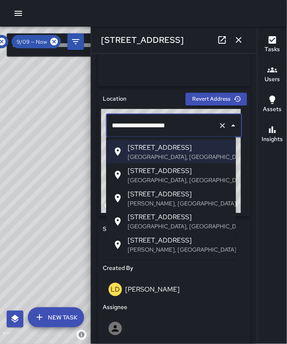
type input "**********"
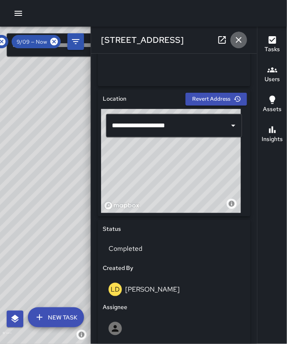
click at [237, 35] on icon "button" at bounding box center [239, 40] width 10 height 10
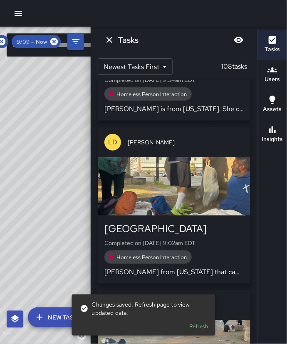
scroll to position [5149, 0]
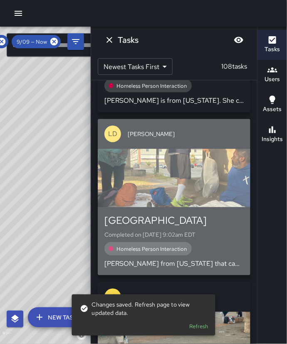
click at [203, 214] on div "[GEOGRAPHIC_DATA]" at bounding box center [175, 220] width 140 height 13
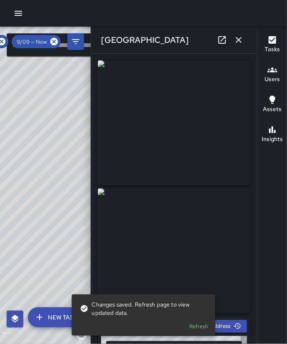
type input "**********"
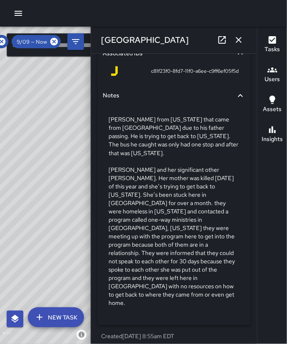
scroll to position [722, 0]
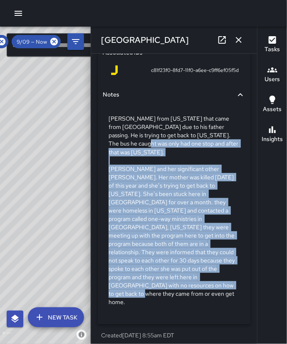
drag, startPoint x: 162, startPoint y: 292, endPoint x: 108, endPoint y: 139, distance: 161.9
click at [108, 139] on div "[PERSON_NAME] from [US_STATE] that came from [GEOGRAPHIC_DATA] due to his fathe…" at bounding box center [174, 210] width 143 height 205
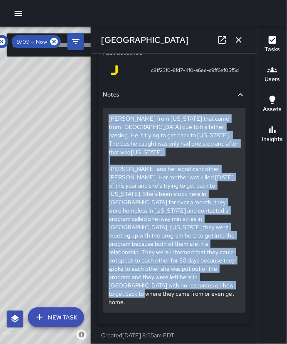
drag, startPoint x: 105, startPoint y: 276, endPoint x: 190, endPoint y: 291, distance: 86.2
copy p "[PERSON_NAME] from [US_STATE] that came from [GEOGRAPHIC_DATA] due to his fathe…"
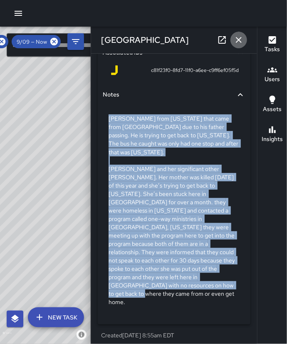
click at [235, 45] on button "button" at bounding box center [239, 40] width 17 height 17
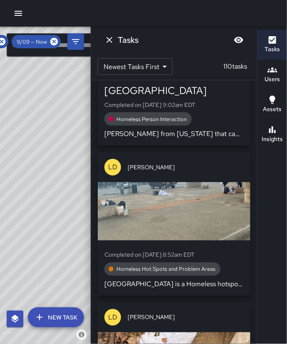
scroll to position [5450, 0]
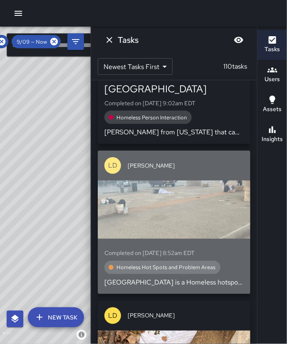
click at [192, 278] on p "[GEOGRAPHIC_DATA] is a Homeless hotspot where they come to stay overnight right…" at bounding box center [175, 283] width 140 height 10
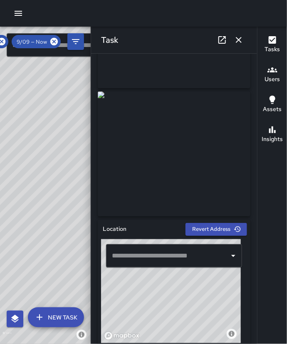
scroll to position [100, 0]
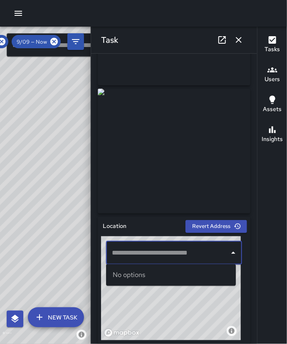
click at [190, 259] on input "text" at bounding box center [168, 253] width 116 height 16
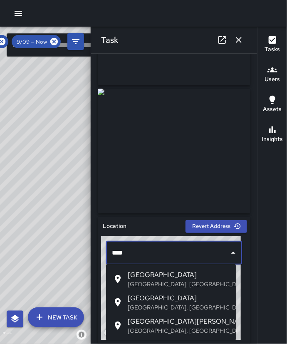
click at [190, 259] on input "****" at bounding box center [168, 253] width 116 height 16
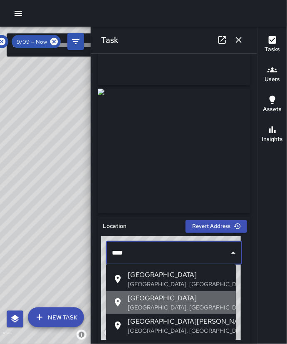
click at [180, 296] on span "[GEOGRAPHIC_DATA]" at bounding box center [179, 299] width 102 height 10
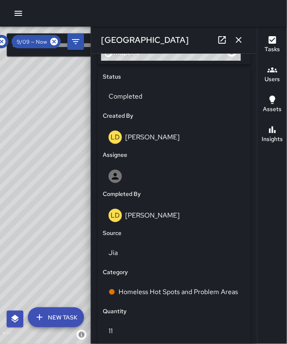
scroll to position [383, 0]
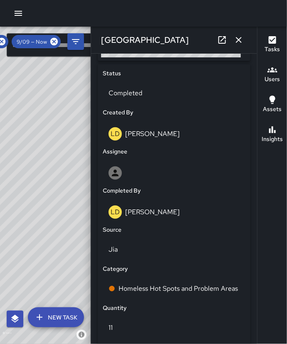
type input "**********"
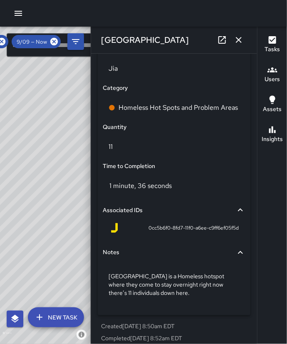
scroll to position [566, 0]
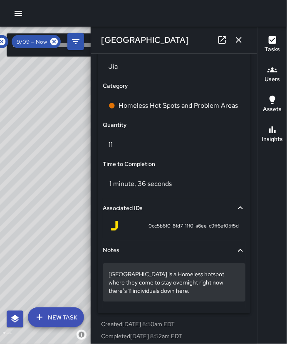
drag, startPoint x: 207, startPoint y: 297, endPoint x: 105, endPoint y: 277, distance: 103.5
click at [105, 277] on div "[GEOGRAPHIC_DATA] is a Homeless hotspot where they come to stay overnight right…" at bounding box center [174, 283] width 143 height 38
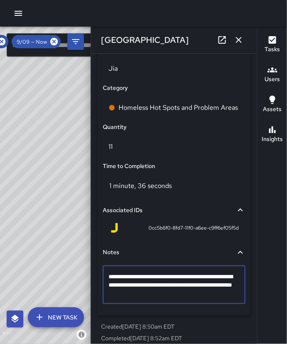
drag, startPoint x: 109, startPoint y: 274, endPoint x: 192, endPoint y: 302, distance: 87.3
click at [192, 302] on div "**********" at bounding box center [174, 285] width 143 height 39
